Goal: Information Seeking & Learning: Find specific fact

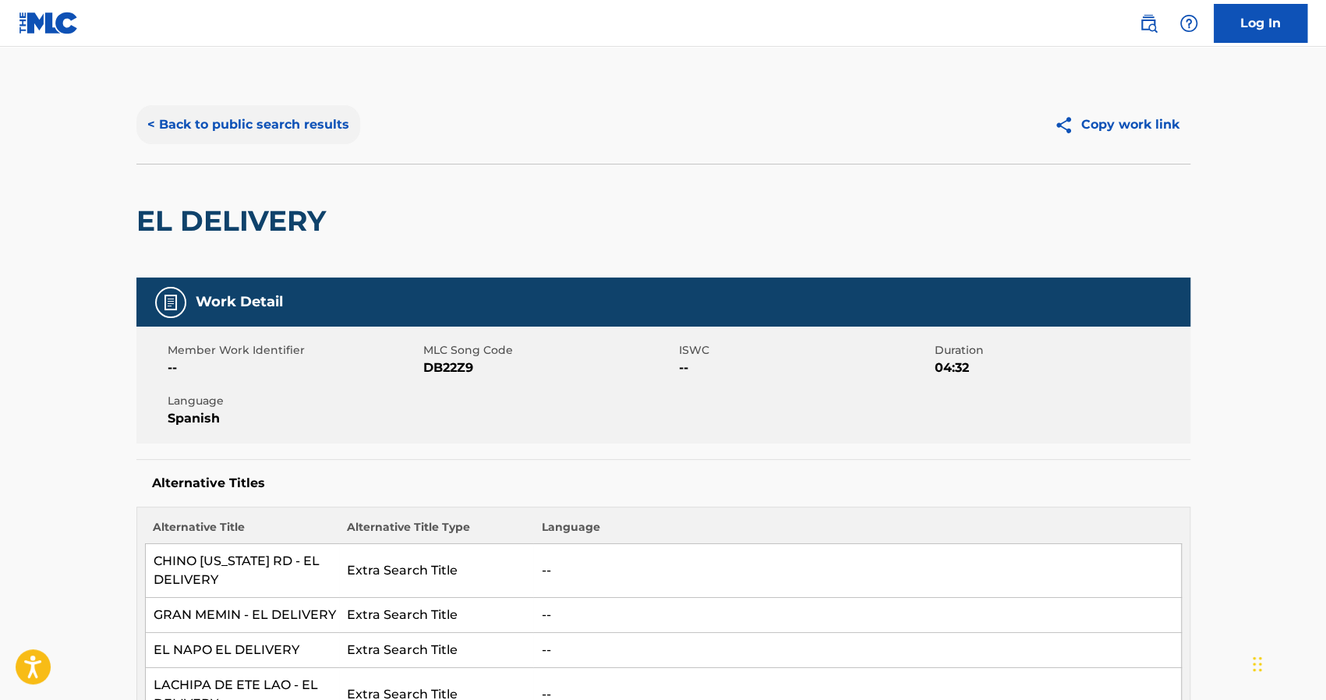
click at [186, 121] on button "< Back to public search results" at bounding box center [248, 124] width 224 height 39
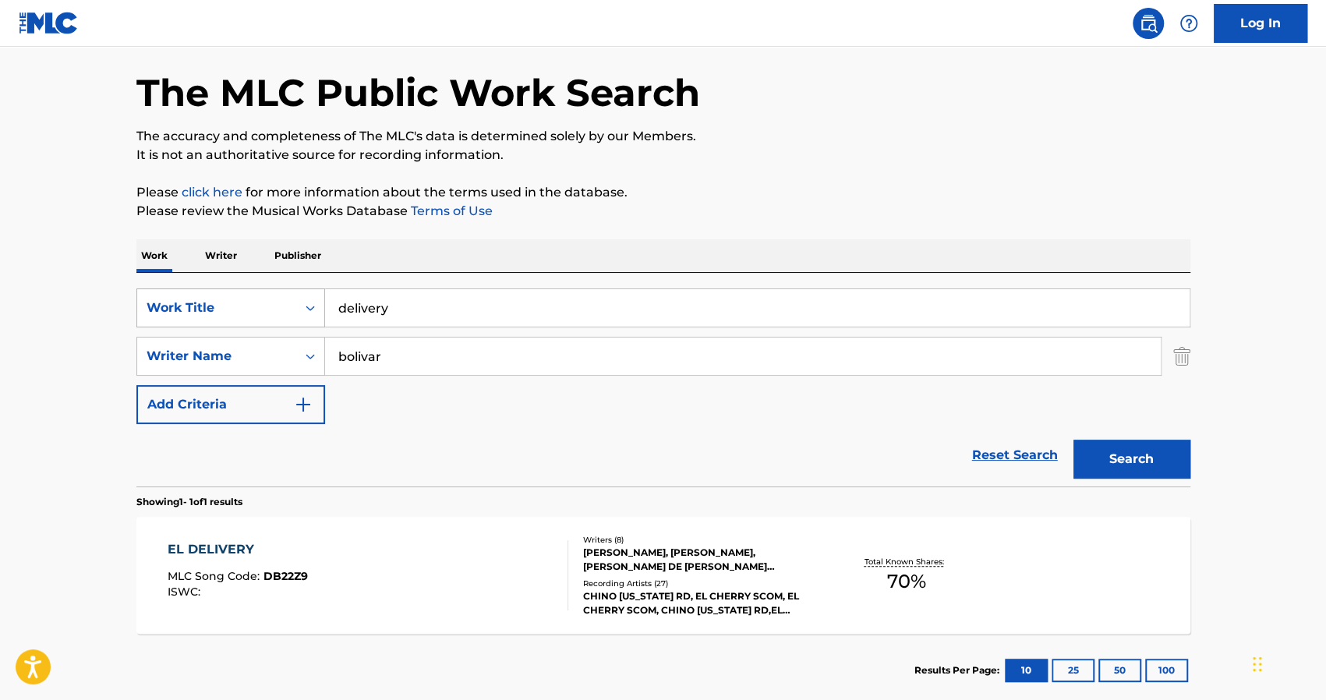
drag, startPoint x: 401, startPoint y: 310, endPoint x: 214, endPoint y: 290, distance: 187.3
click at [217, 292] on div "SearchWithCriteriaaf4e5070-7eca-4972-91d3-bf4f120e7bf8 Work Title delivery" at bounding box center [663, 307] width 1054 height 39
type input "una mala"
click at [1074, 440] on button "Search" at bounding box center [1132, 459] width 117 height 39
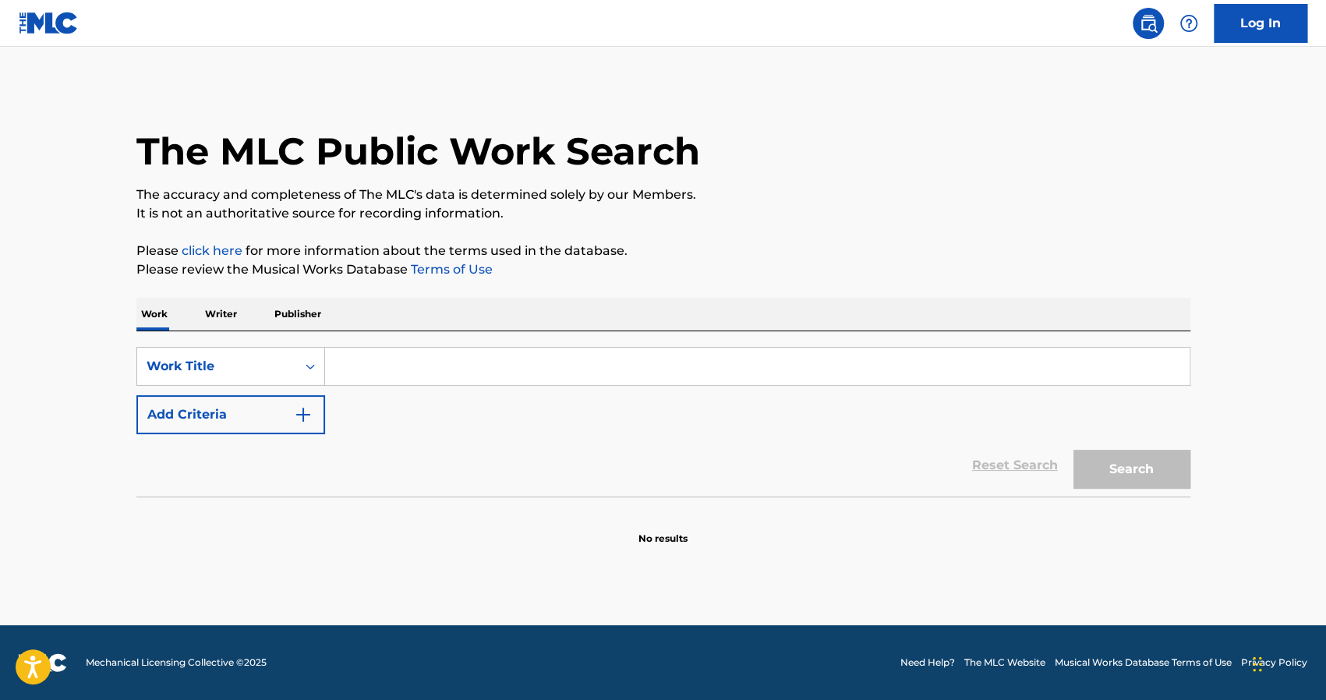
click at [359, 364] on input "Search Form" at bounding box center [757, 366] width 865 height 37
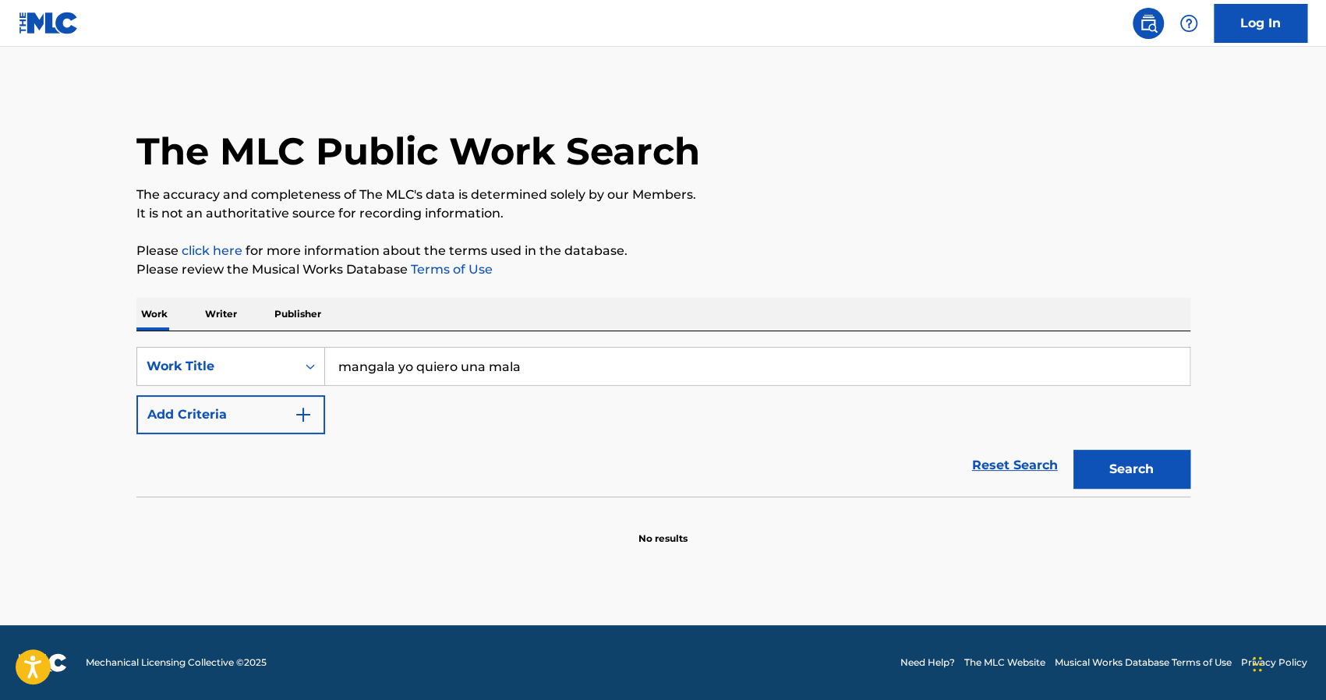
type input "mangala yo quiero una mala"
click at [1074, 450] on button "Search" at bounding box center [1132, 469] width 117 height 39
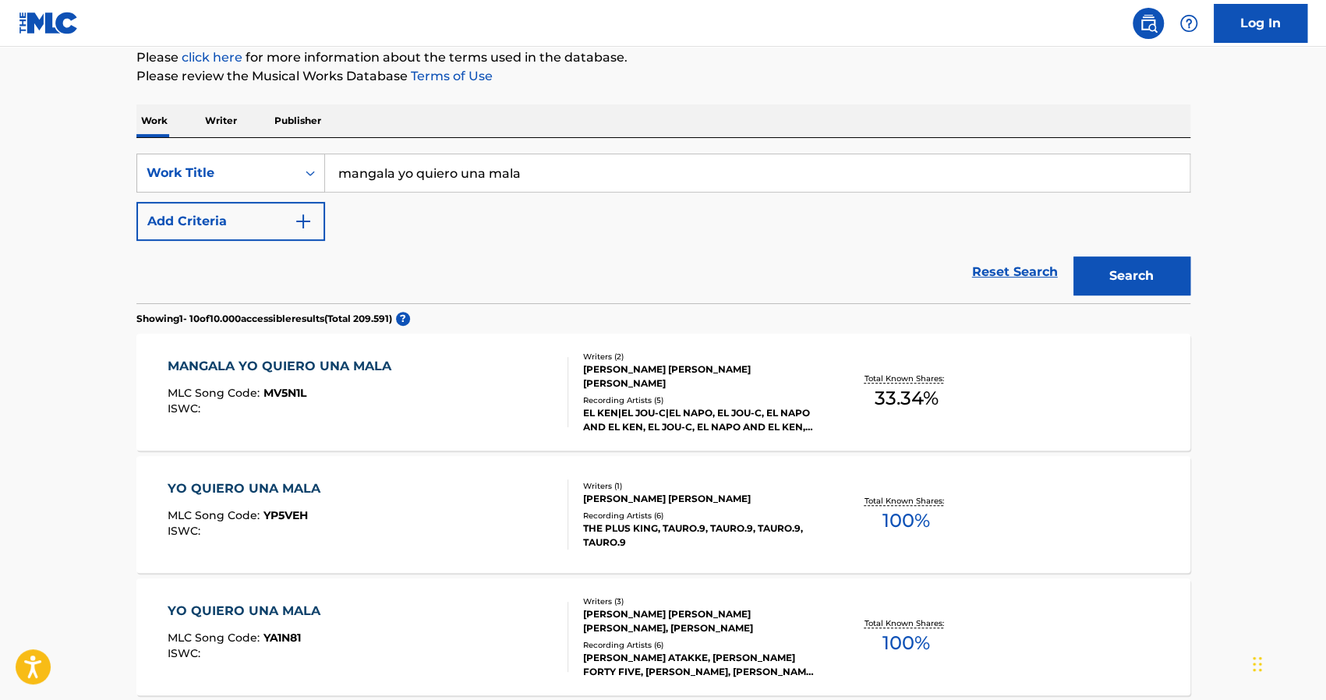
scroll to position [156, 0]
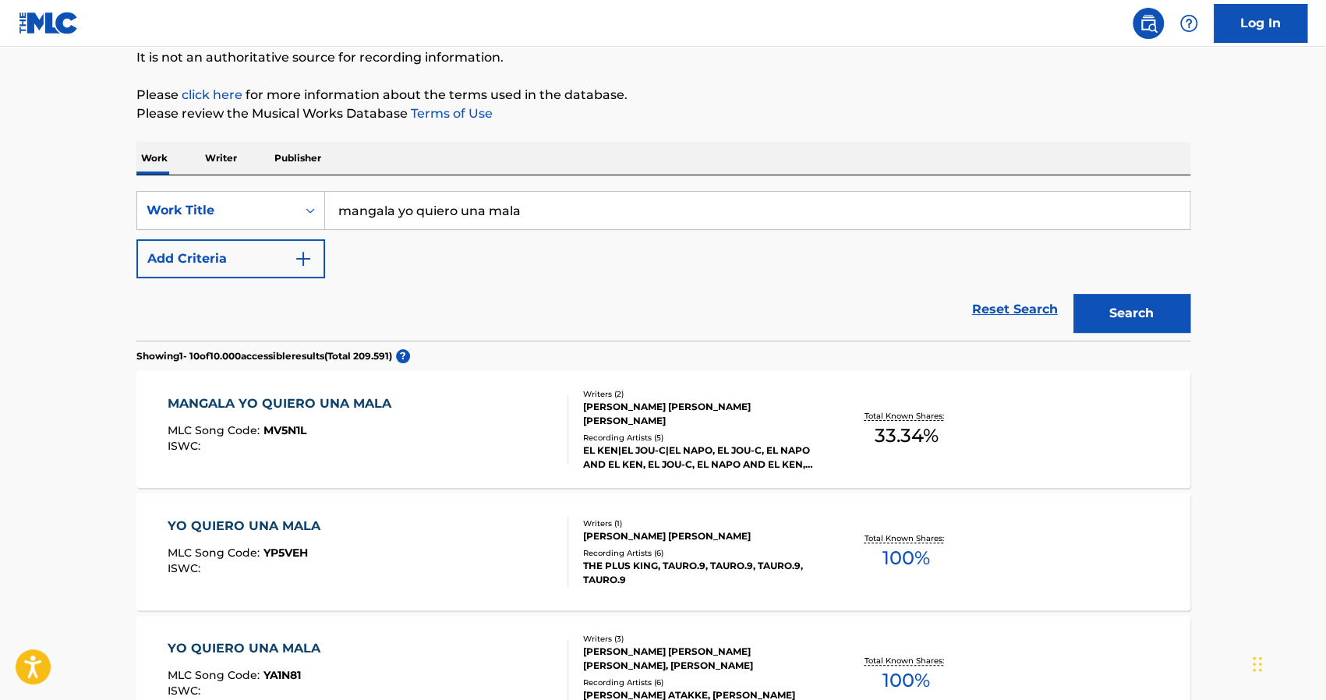
click at [343, 399] on div "MANGALA YO QUIERO UNA MALA" at bounding box center [284, 403] width 232 height 19
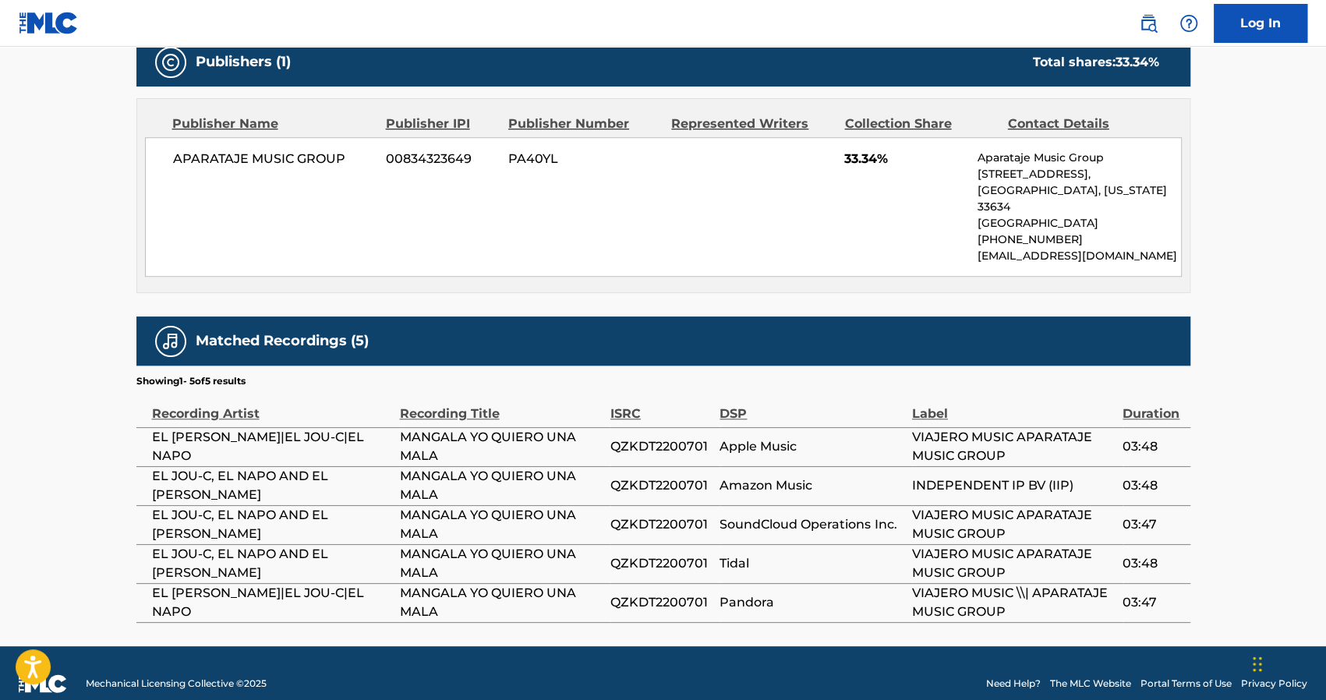
scroll to position [703, 0]
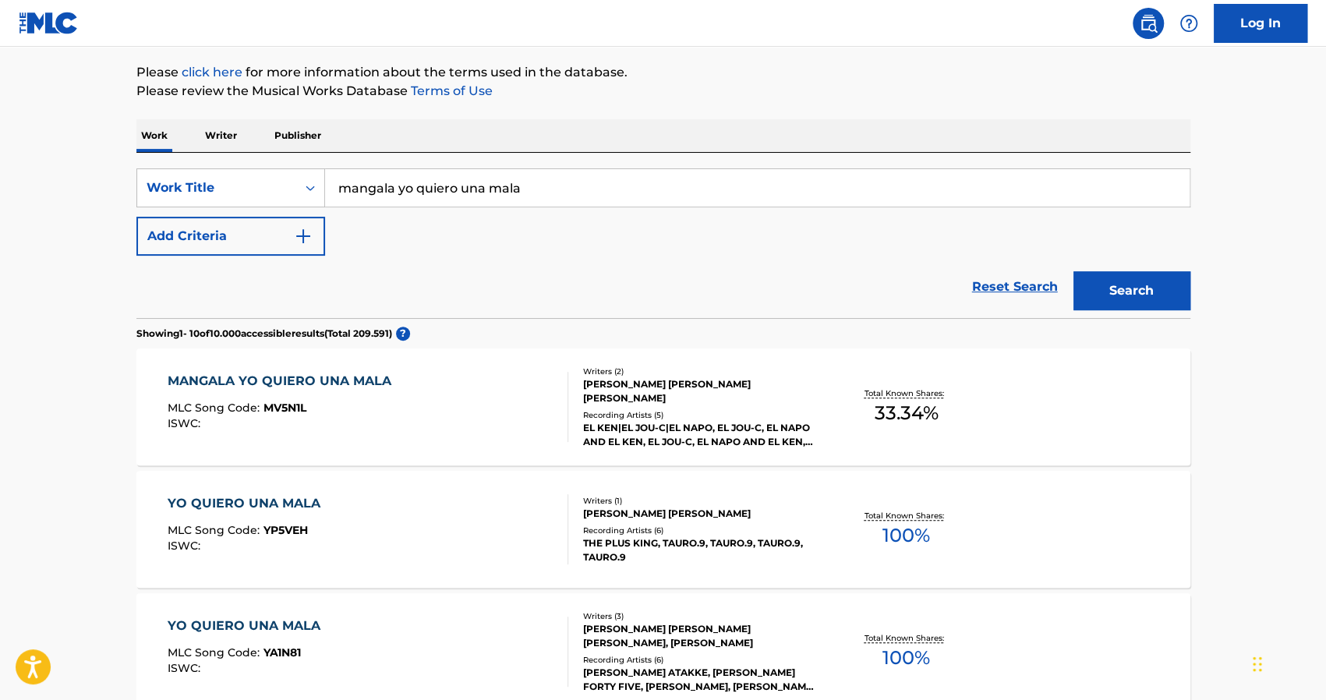
scroll to position [234, 0]
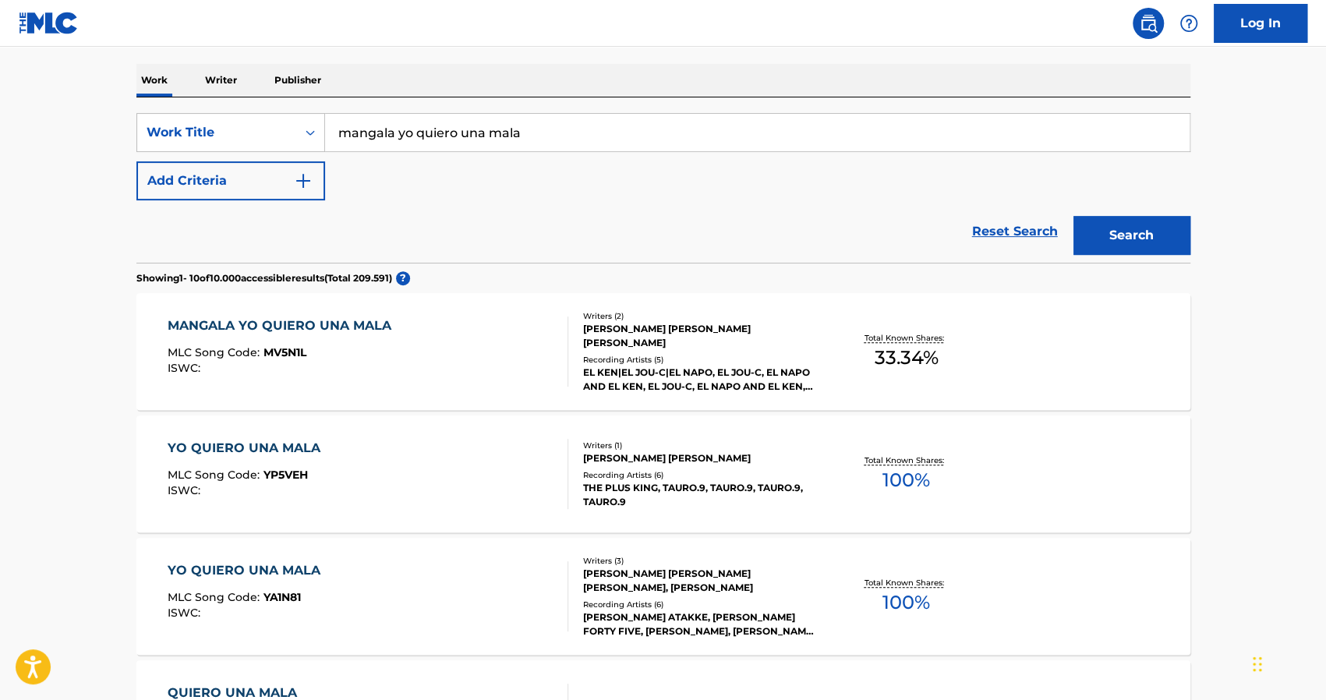
click at [223, 444] on div "YO QUIERO UNA MALA" at bounding box center [248, 448] width 161 height 19
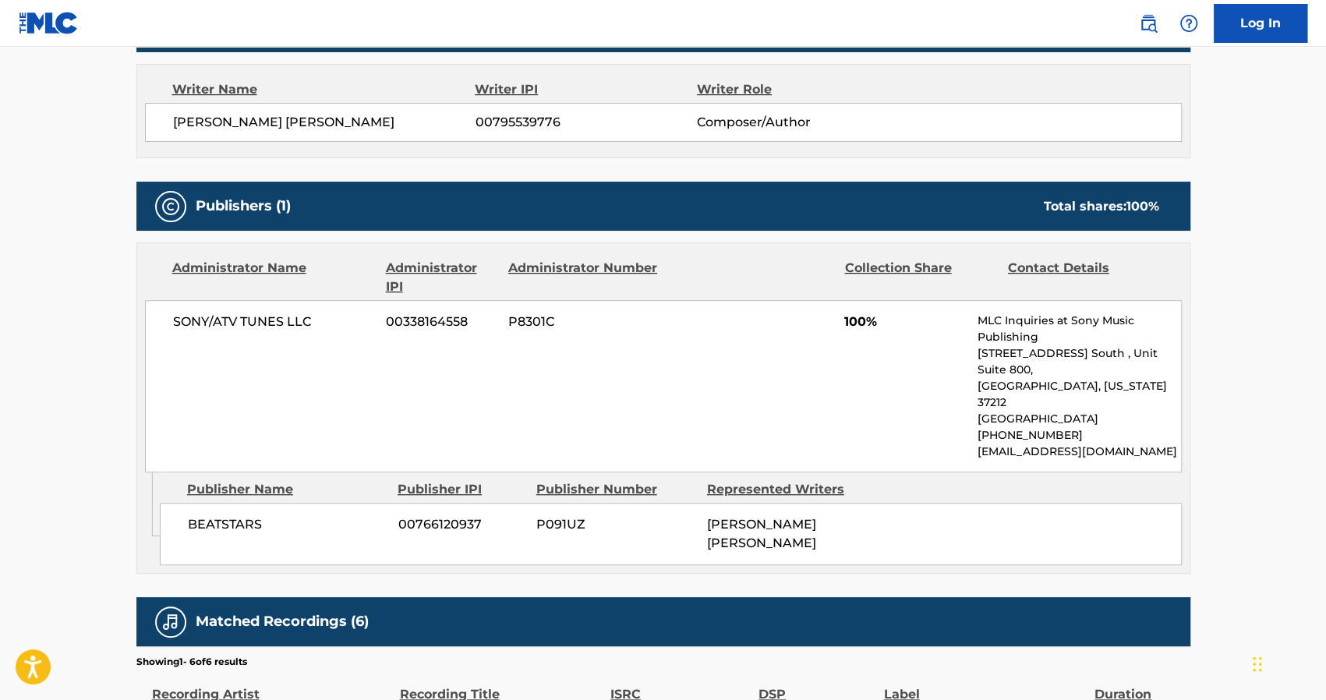
scroll to position [850, 0]
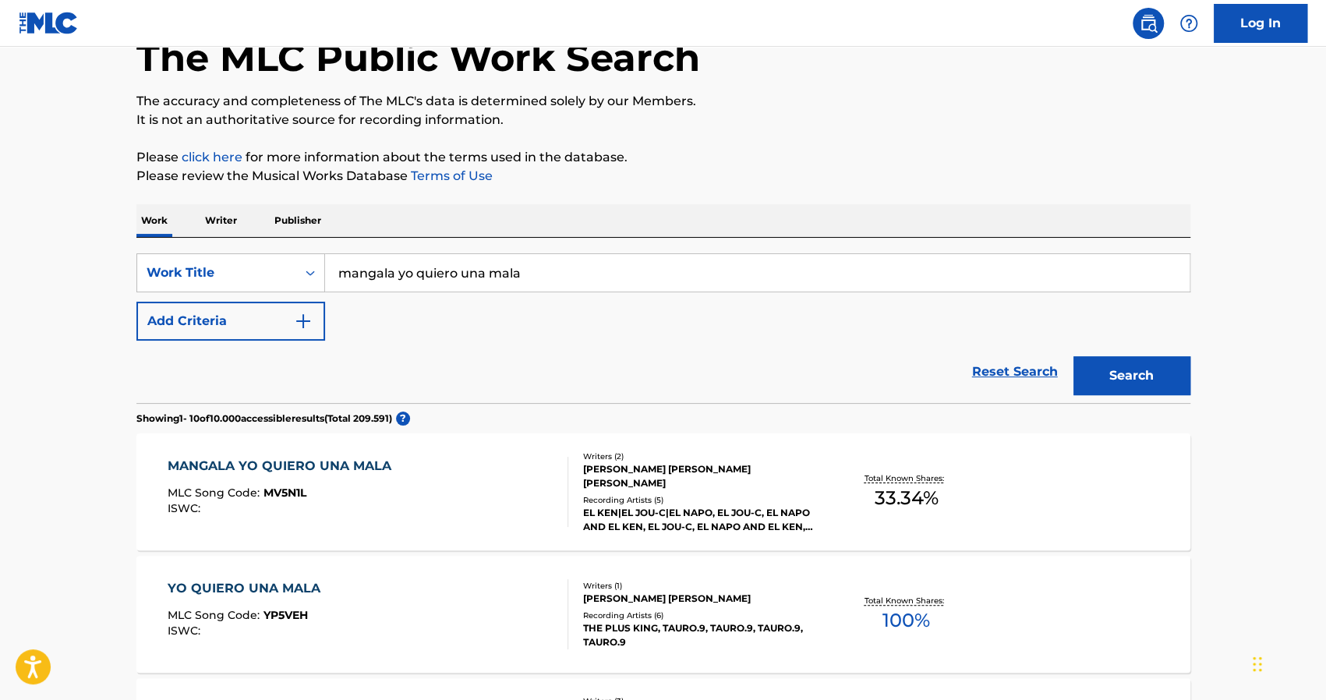
scroll to position [38, 0]
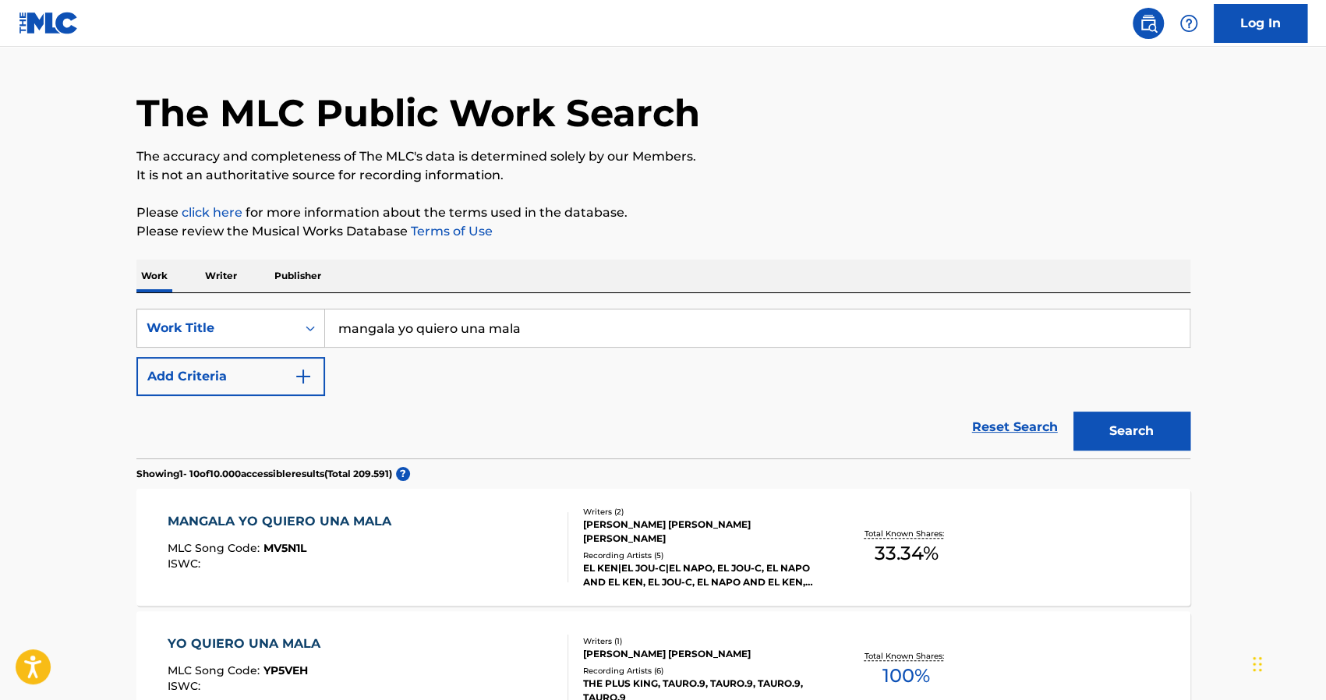
drag, startPoint x: 397, startPoint y: 331, endPoint x: 614, endPoint y: 331, distance: 217.5
click at [614, 331] on input "mangala yo quiero una mala" at bounding box center [757, 328] width 865 height 37
type input "mangala"
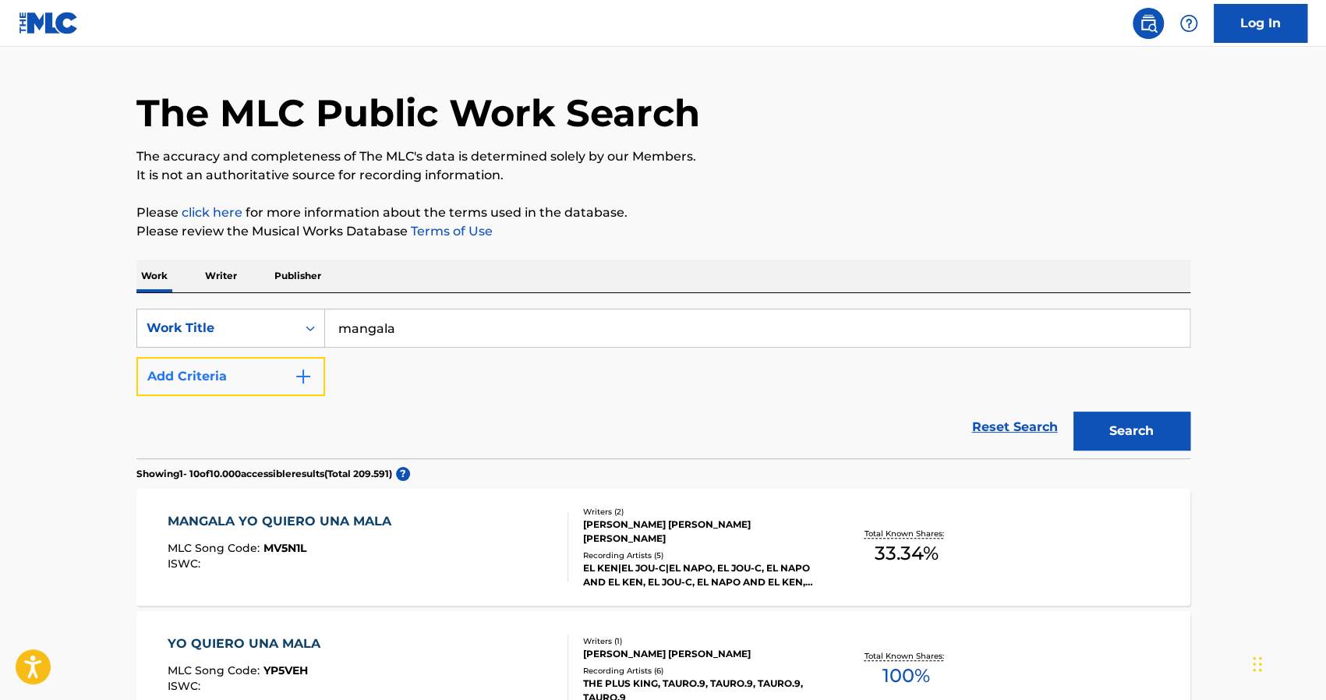
click at [288, 381] on button "Add Criteria" at bounding box center [230, 376] width 189 height 39
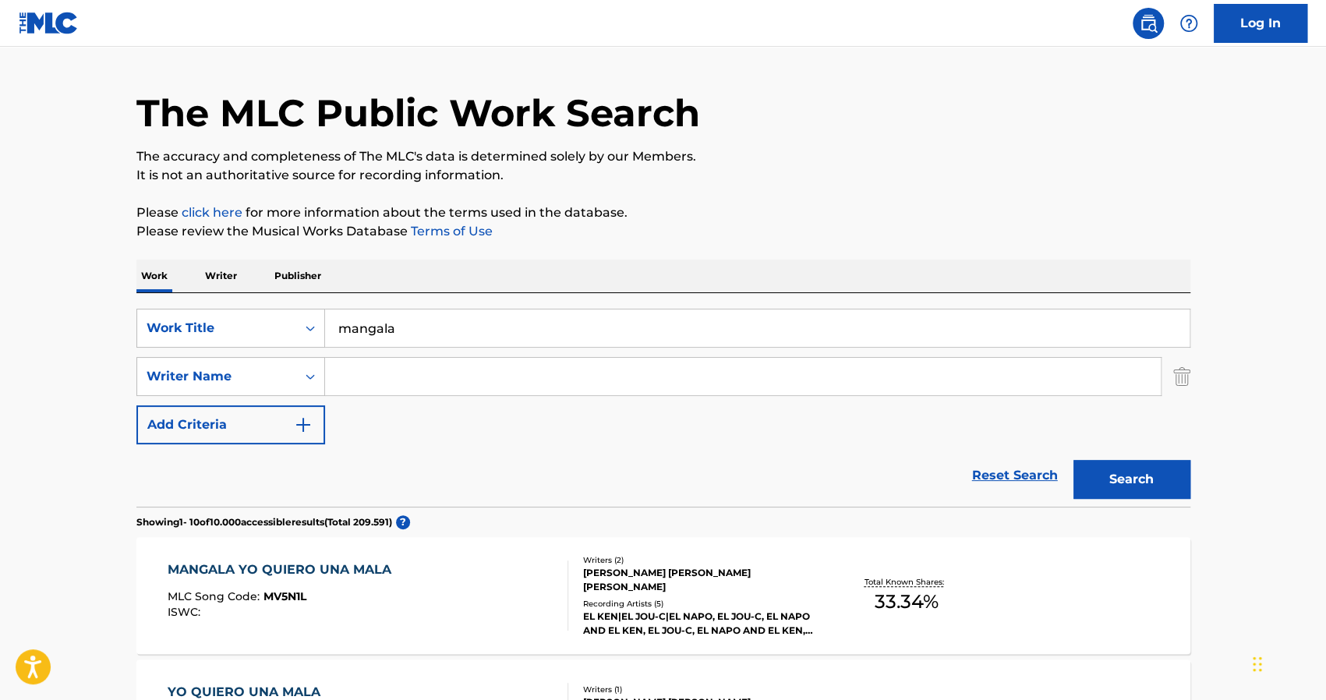
click at [370, 370] on input "Search Form" at bounding box center [743, 376] width 836 height 37
type input "raulin"
click at [1074, 460] on button "Search" at bounding box center [1132, 479] width 117 height 39
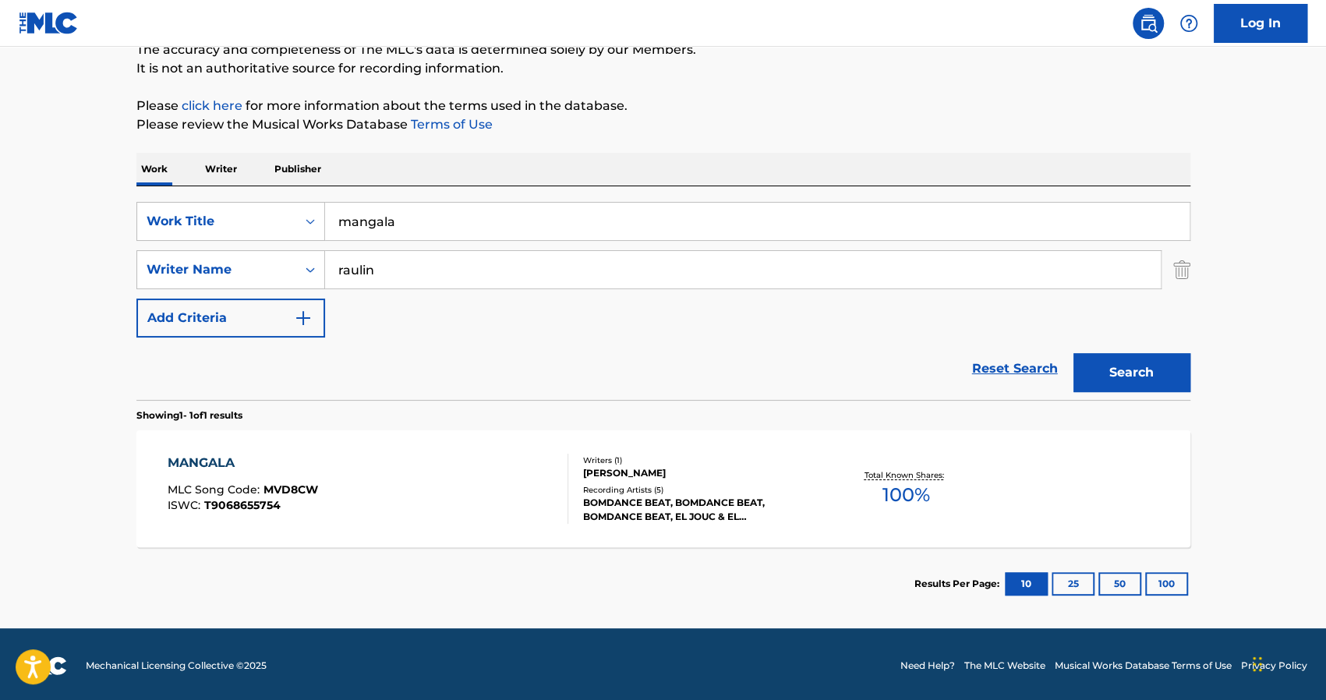
scroll to position [147, 0]
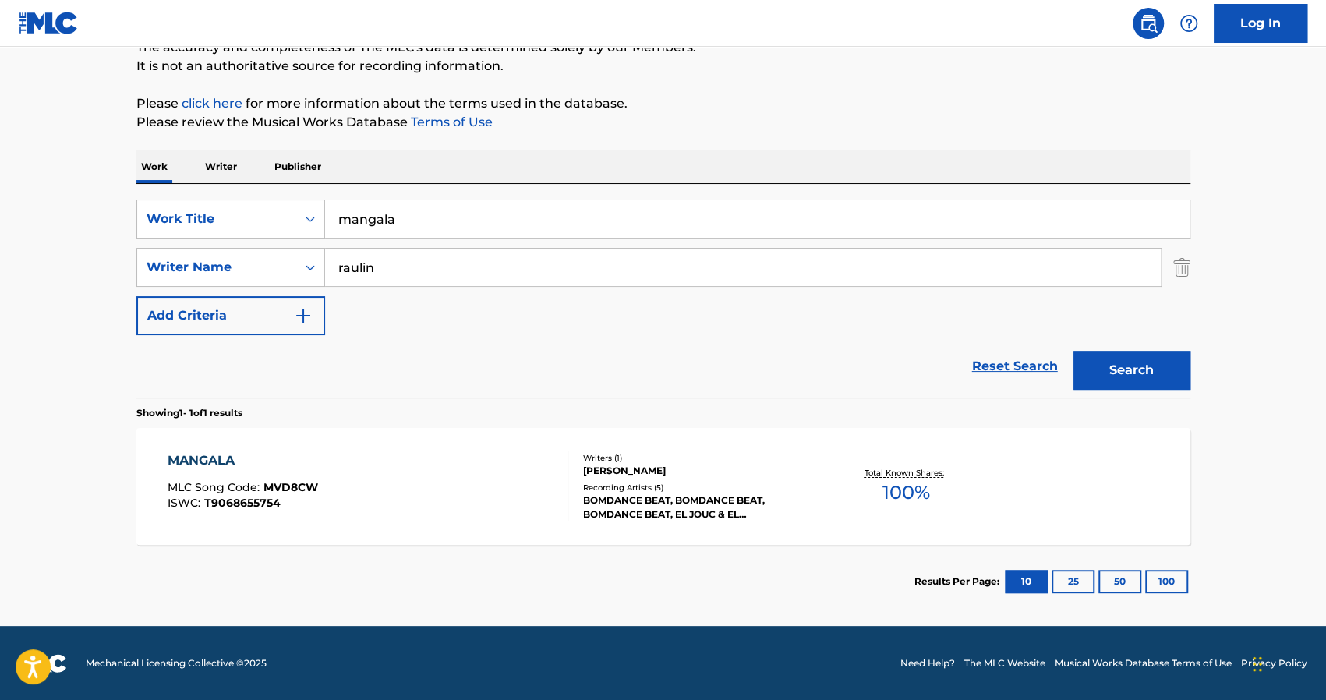
click at [212, 458] on div "MANGALA" at bounding box center [243, 460] width 150 height 19
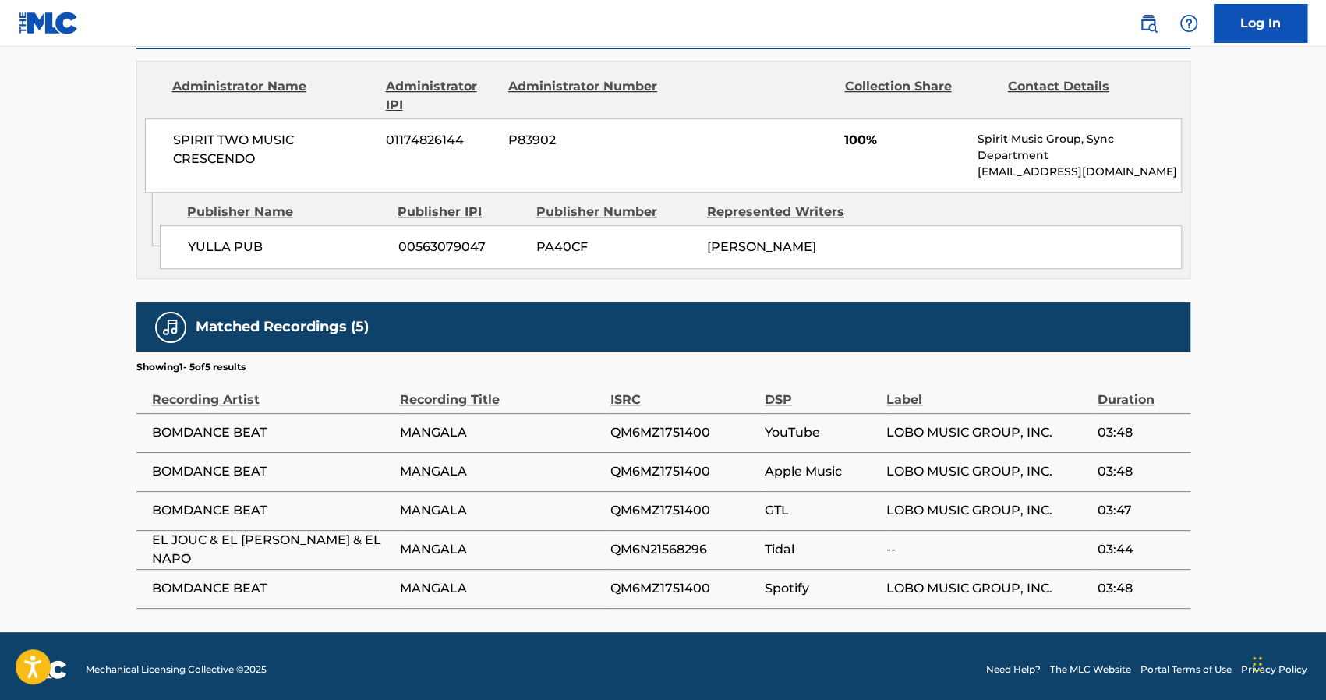
scroll to position [731, 0]
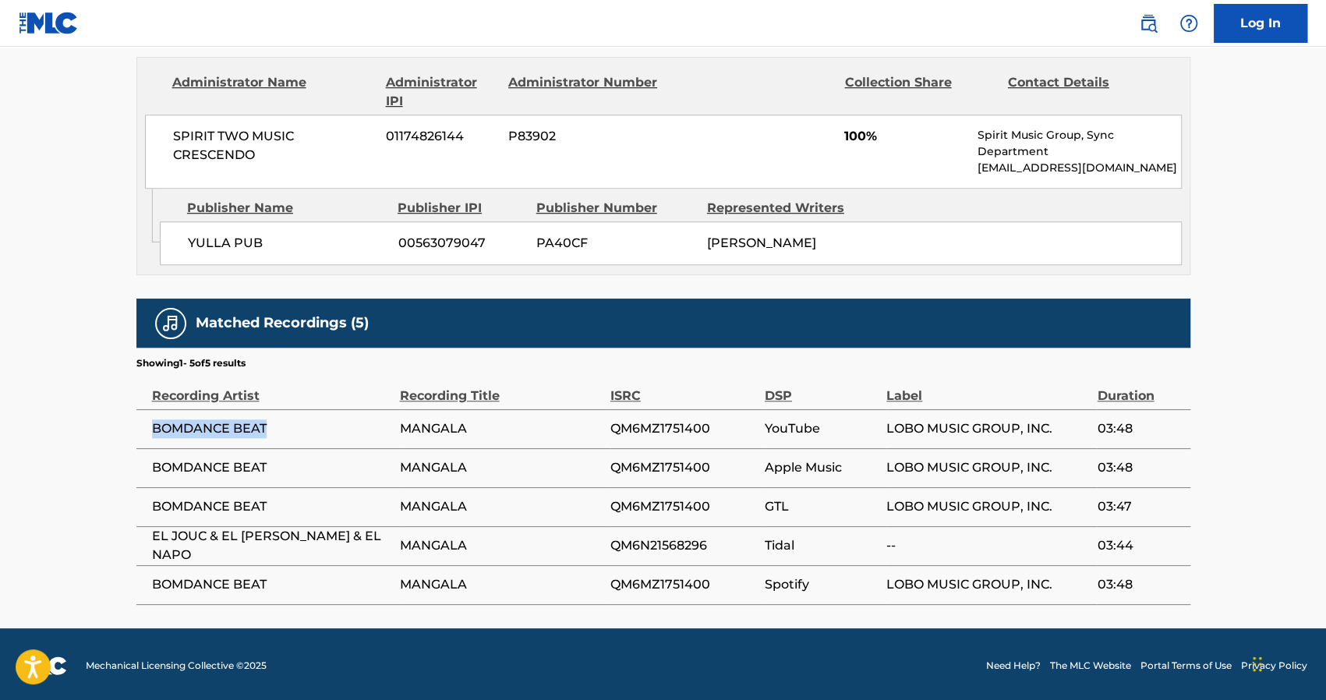
drag, startPoint x: 268, startPoint y: 426, endPoint x: 149, endPoint y: 428, distance: 119.3
click at [149, 428] on td "BOMDANCE BEAT" at bounding box center [268, 428] width 264 height 39
copy span "BOMDANCE BEAT"
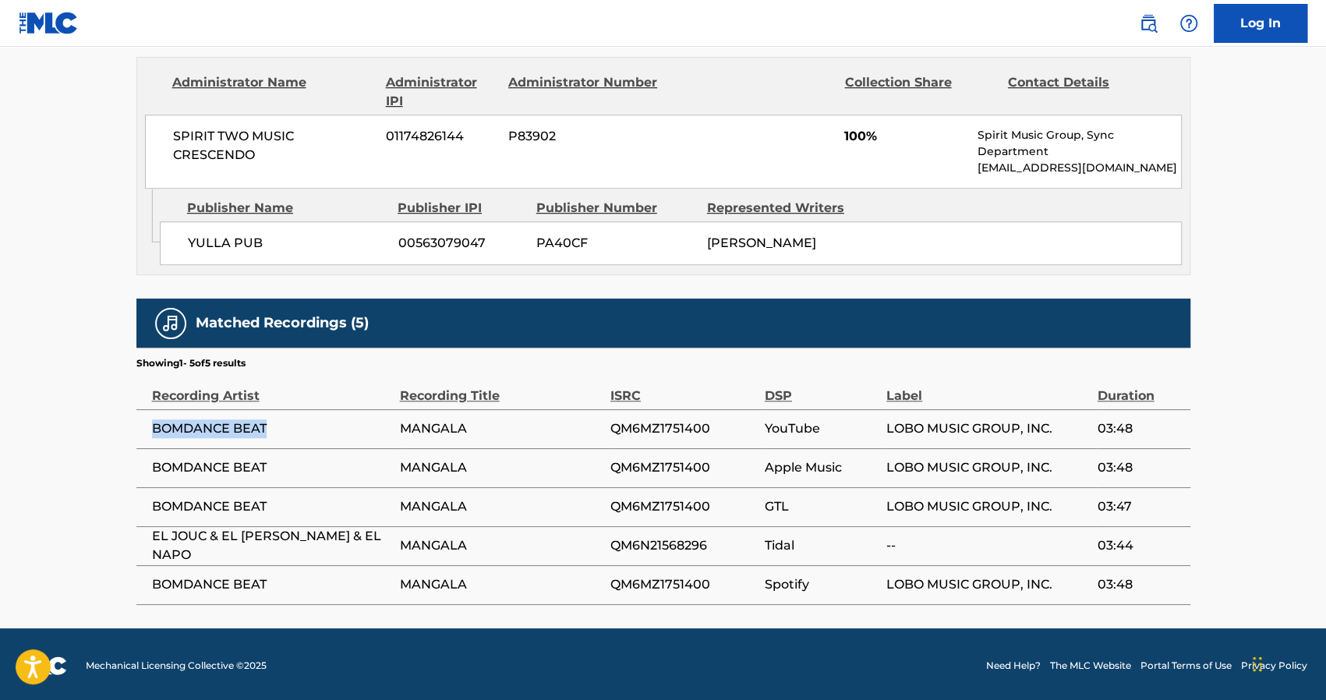
copy span "BOMDANCE BEAT"
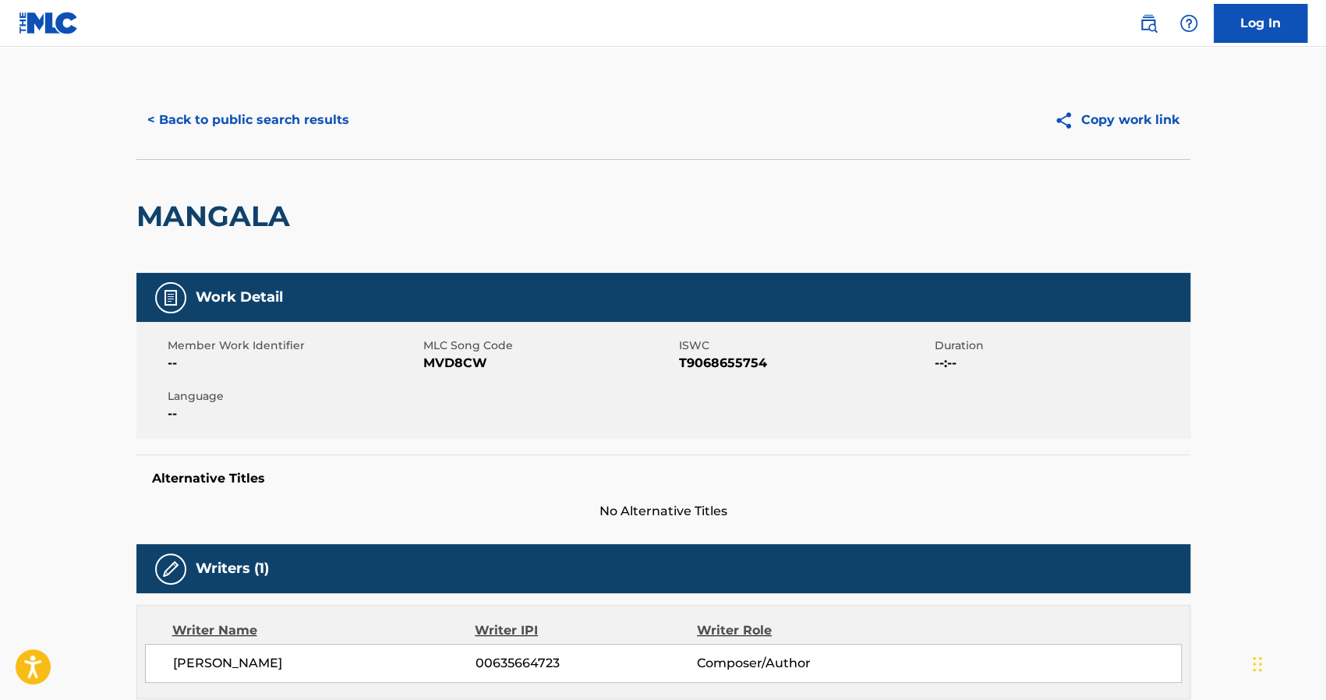
scroll to position [0, 0]
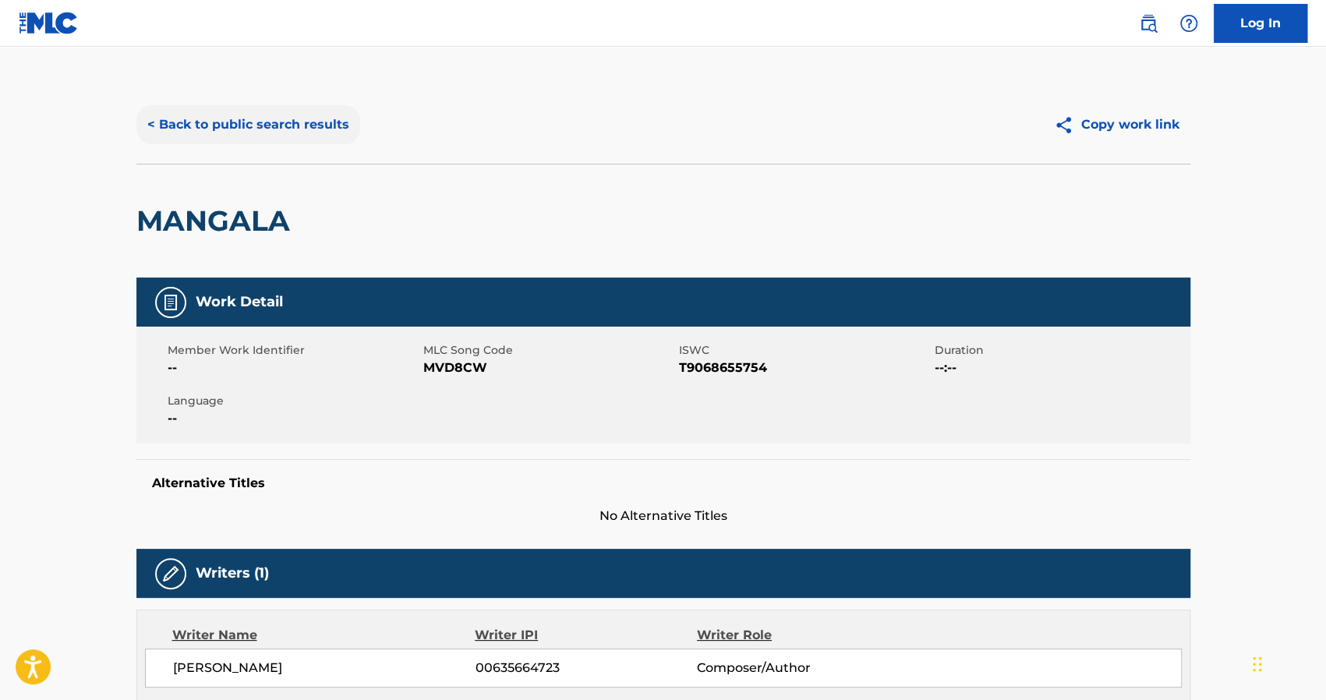
click at [189, 133] on button "< Back to public search results" at bounding box center [248, 124] width 224 height 39
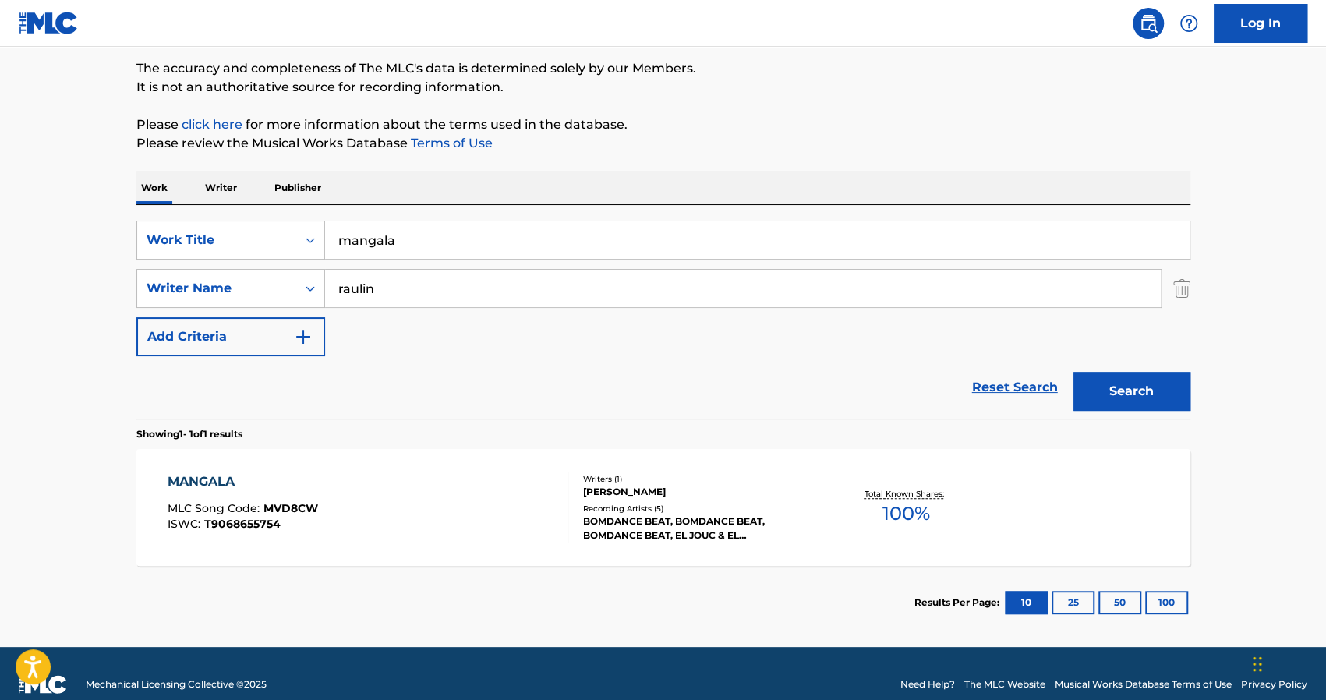
scroll to position [136, 0]
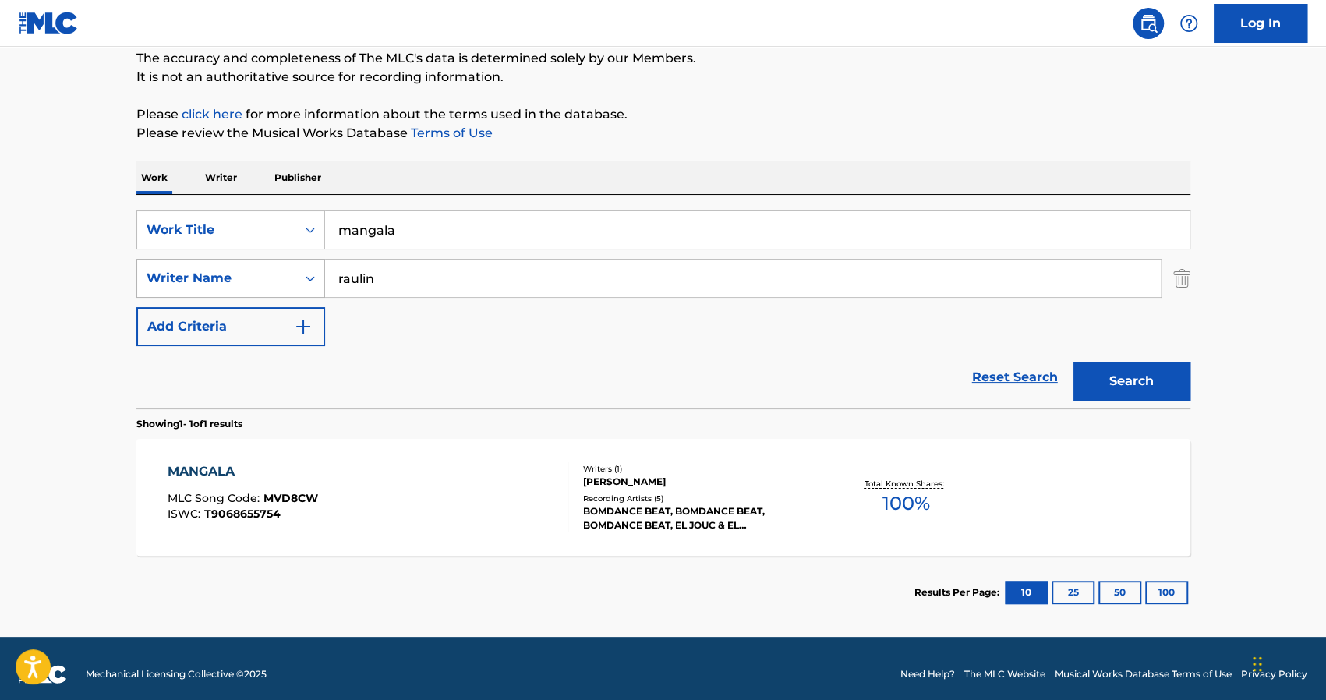
drag, startPoint x: 387, startPoint y: 275, endPoint x: 268, endPoint y: 278, distance: 118.5
click at [269, 278] on div "SearchWithCriteriab452c781-4366-4678-90bb-7923467d636d Writer Name raulin" at bounding box center [663, 278] width 1054 height 39
click at [191, 232] on div "SearchWithCriteria173f1f59-4710-47aa-89d1-7ae31b1566da Work Title mangala" at bounding box center [663, 230] width 1054 height 39
type input "yo quiero una mala"
click at [1128, 379] on button "Search" at bounding box center [1132, 381] width 117 height 39
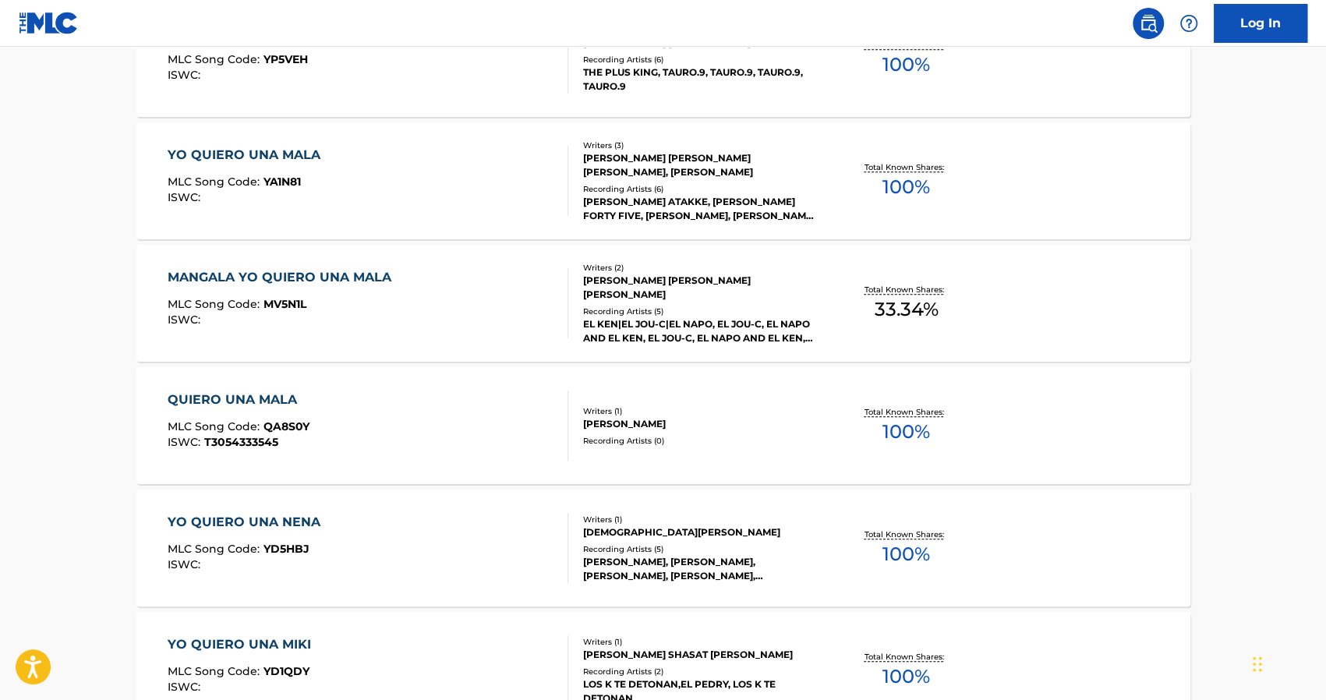
scroll to position [526, 0]
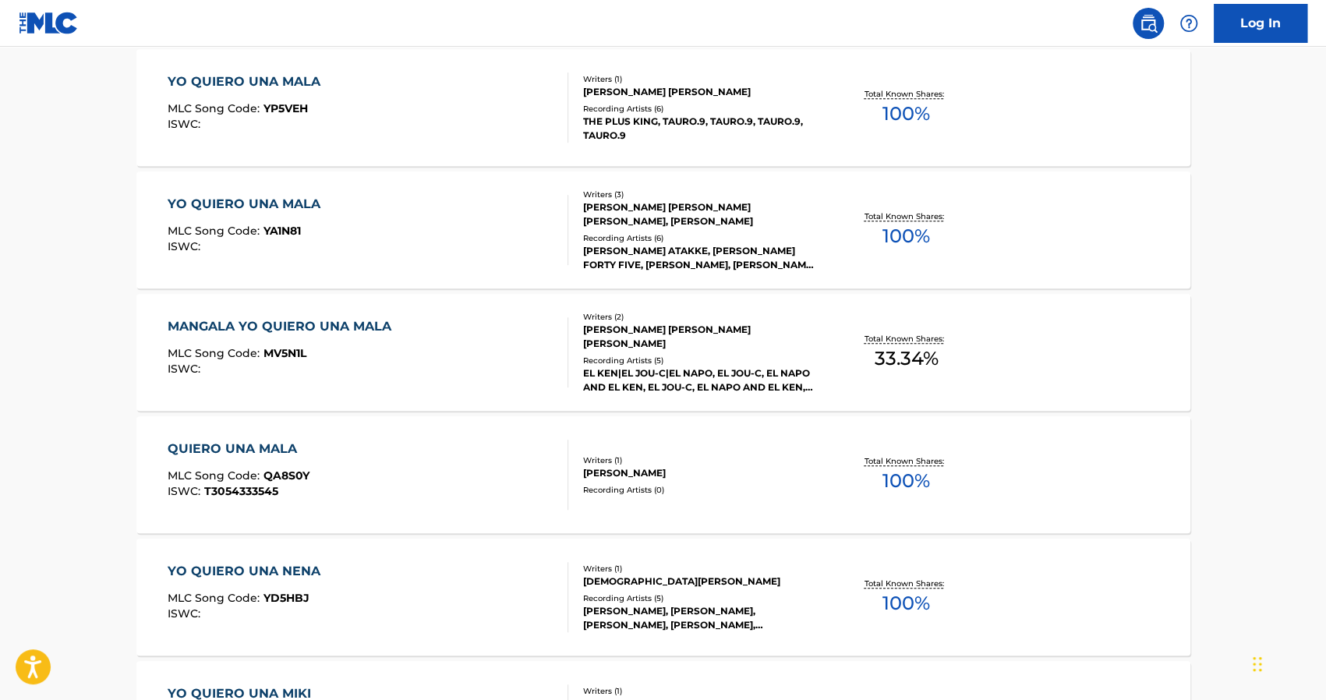
click at [663, 333] on div "[PERSON_NAME] [PERSON_NAME] [PERSON_NAME]" at bounding box center [700, 337] width 235 height 28
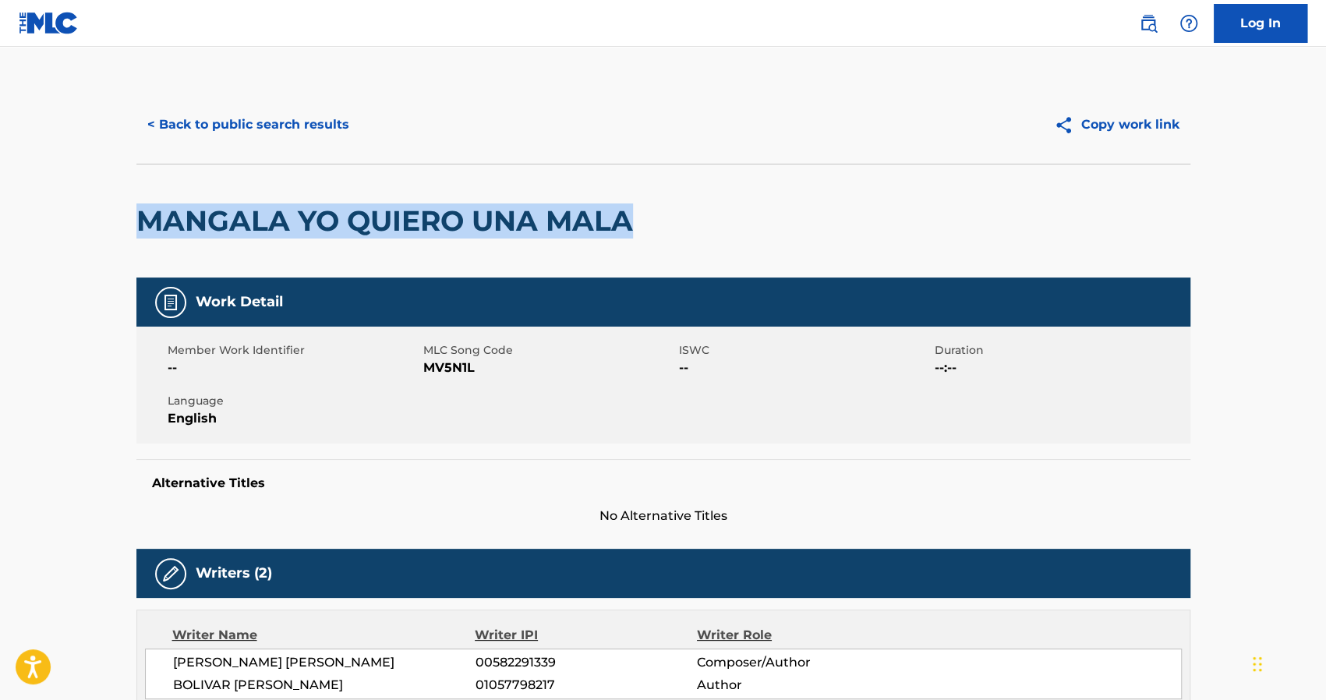
drag, startPoint x: 641, startPoint y: 220, endPoint x: 142, endPoint y: 223, distance: 499.0
click at [137, 223] on h2 "MANGALA YO QUIERO UNA MALA" at bounding box center [388, 220] width 504 height 35
copy h2 "MANGALA YO QUIERO UNA MALA"
